Goal: Transaction & Acquisition: Purchase product/service

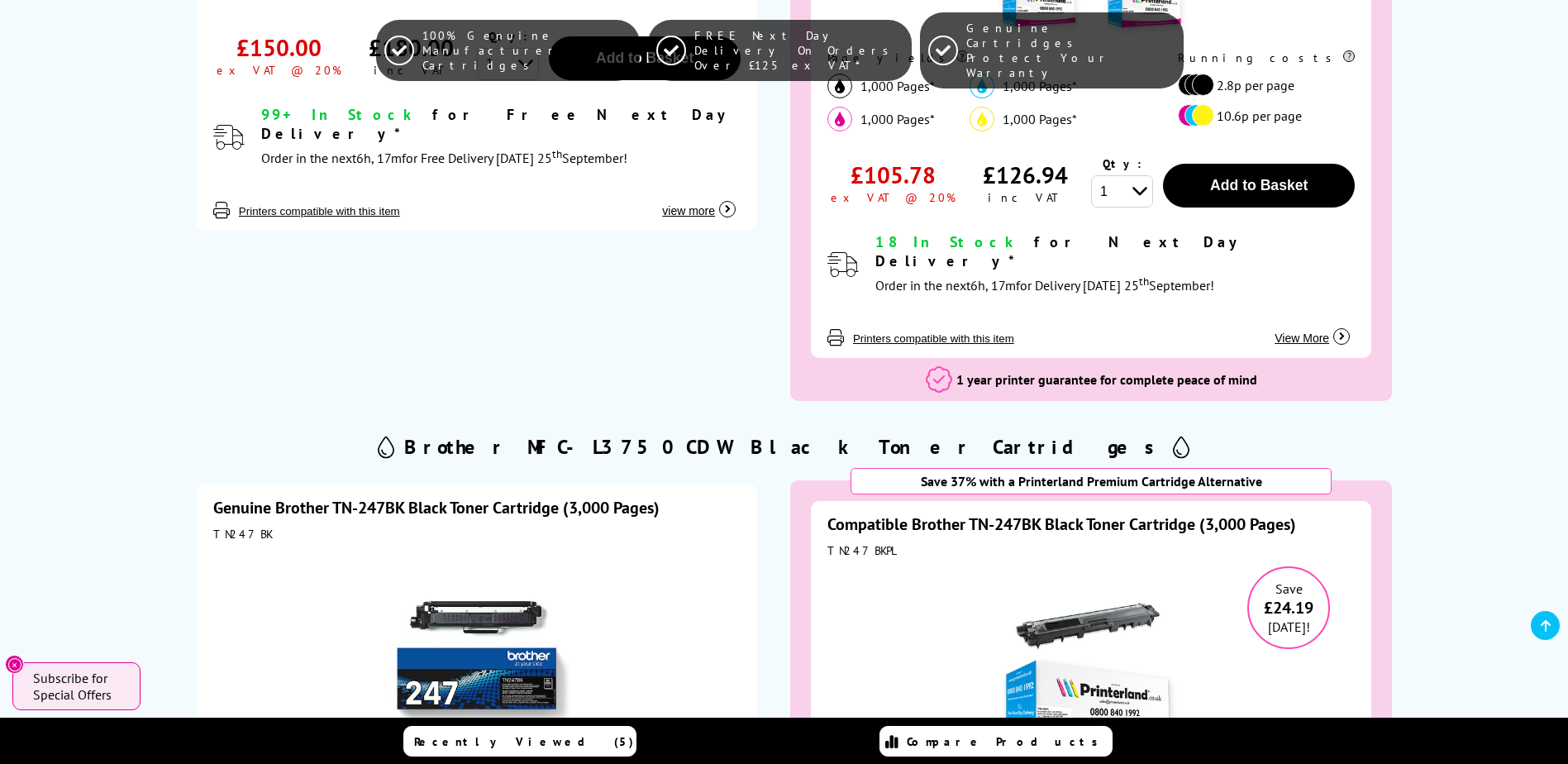
scroll to position [1736, 0]
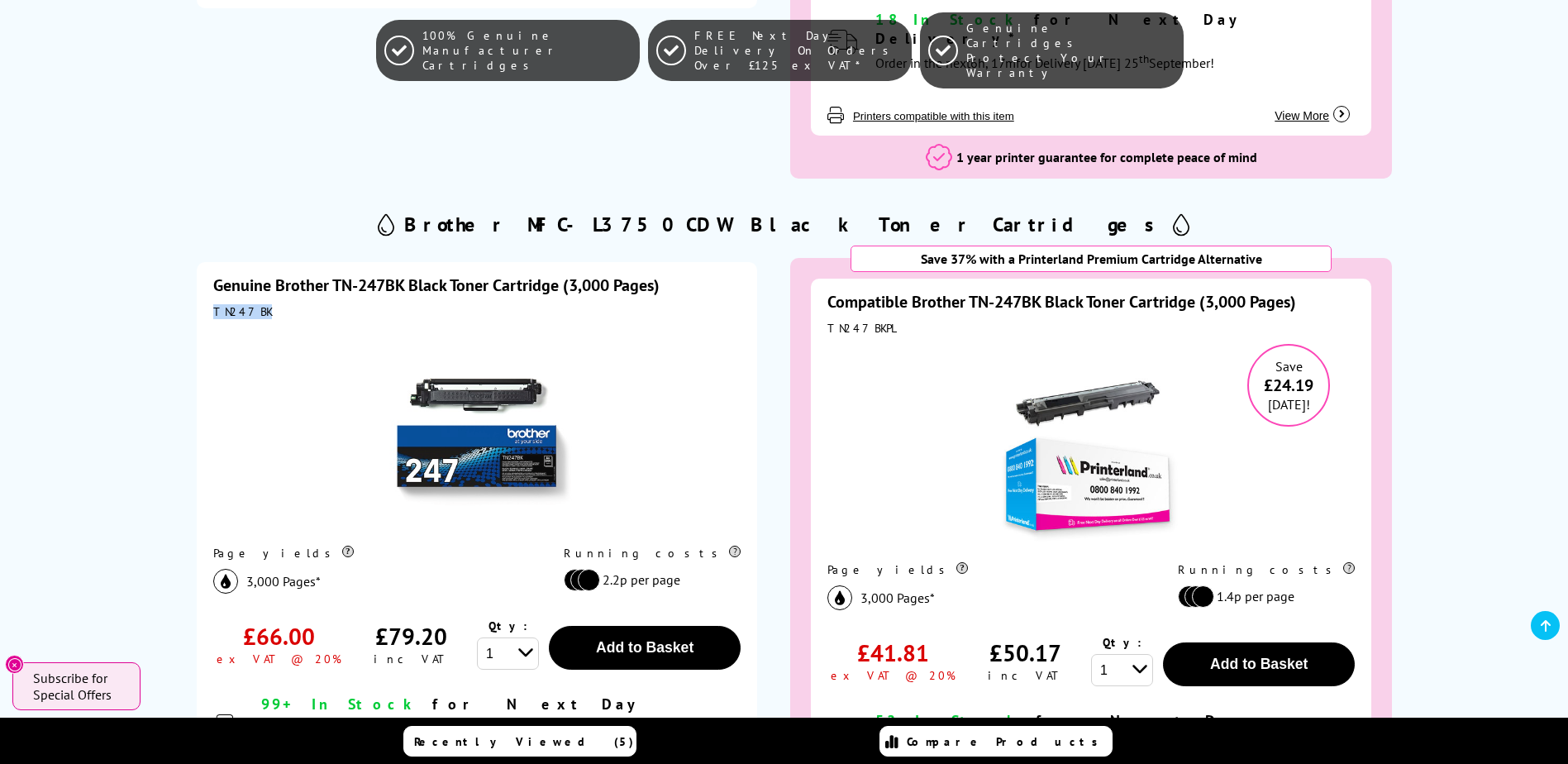
drag, startPoint x: 264, startPoint y: 275, endPoint x: 207, endPoint y: 274, distance: 57.0
click at [207, 274] on div "Genuine Brother TN-247BK Black Toner Cartridge (3,000 Pages) TN247BK Page yield…" at bounding box center [477, 541] width 561 height 558
copy div "TN247BK"
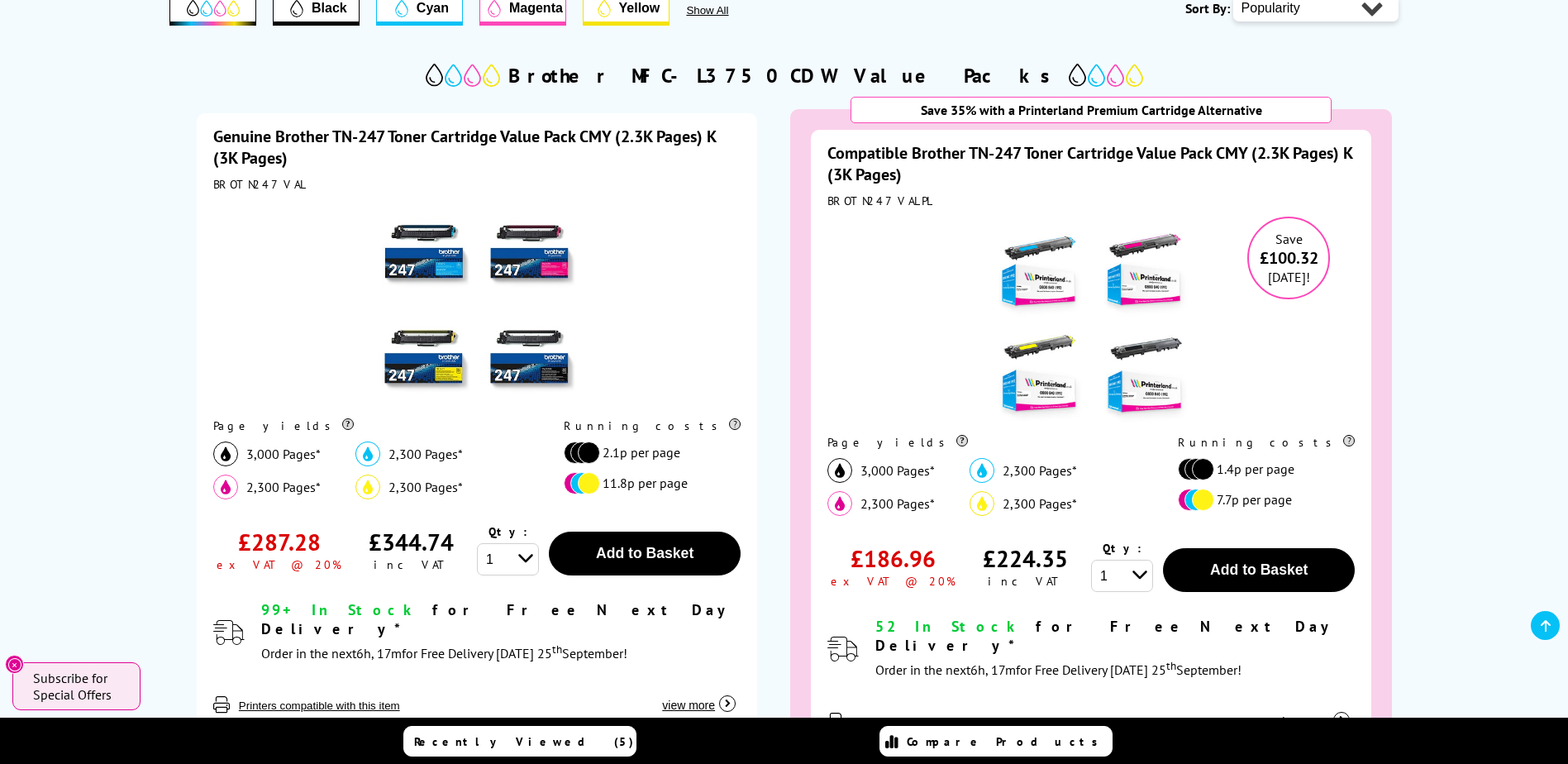
scroll to position [0, 0]
